Goal: Information Seeking & Learning: Learn about a topic

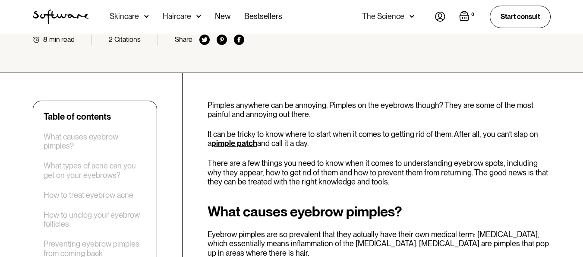
click at [213, 110] on p "Pimples anywhere can be annoying. Pimples on the eyebrows though? They are some…" at bounding box center [379, 110] width 343 height 19
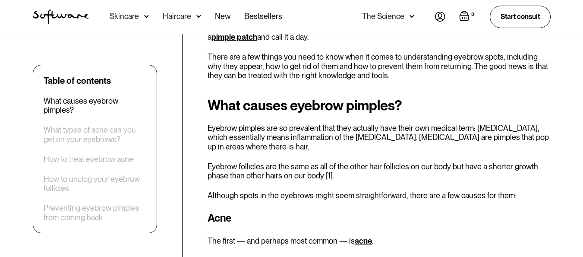
scroll to position [329, 0]
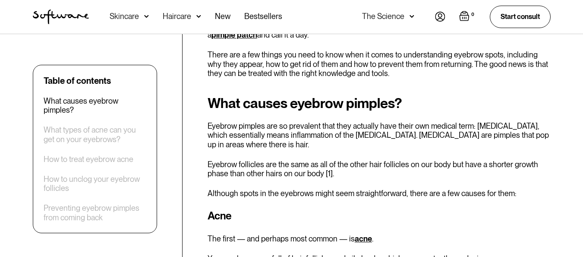
click at [218, 133] on p "Eyebrow pimples are so prevalent that they actually have their own medical term…" at bounding box center [379, 135] width 343 height 28
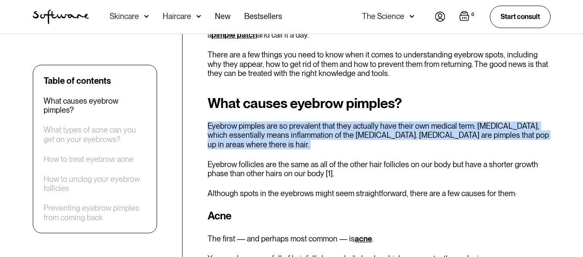
click at [218, 133] on p "Eyebrow pimples are so prevalent that they actually have their own medical term…" at bounding box center [379, 135] width 343 height 28
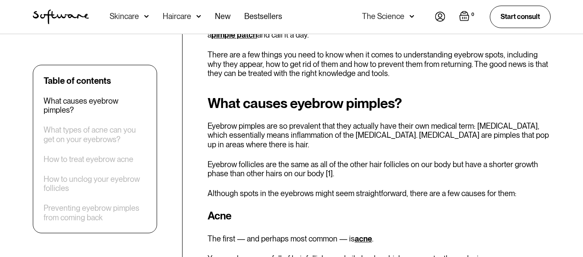
click at [249, 163] on p "Eyebrow follicles are the same as all of the other hair follicles on our body b…" at bounding box center [379, 169] width 343 height 19
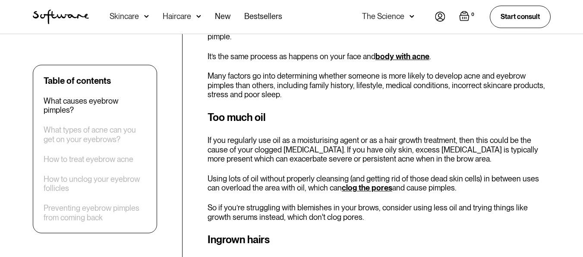
scroll to position [578, 0]
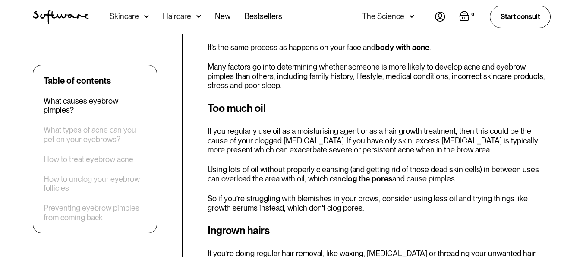
click at [249, 165] on p "Using lots of oil without properly cleansing (and getting rid of those dead ski…" at bounding box center [379, 174] width 343 height 19
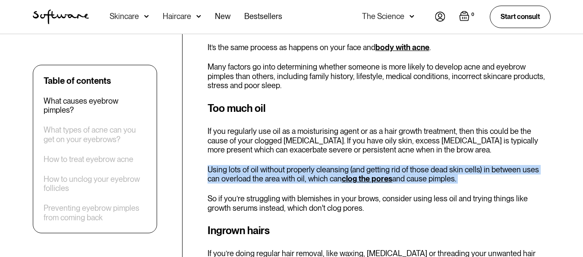
click at [249, 165] on p "Using lots of oil without properly cleansing (and getting rid of those dead ski…" at bounding box center [379, 174] width 343 height 19
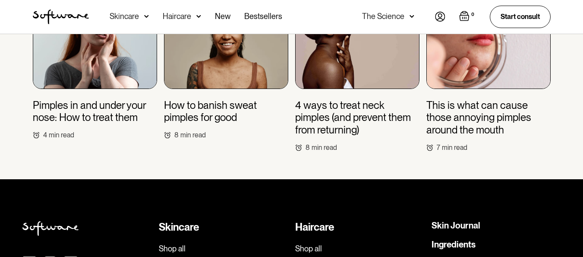
scroll to position [3274, 0]
